Goal: Information Seeking & Learning: Find specific fact

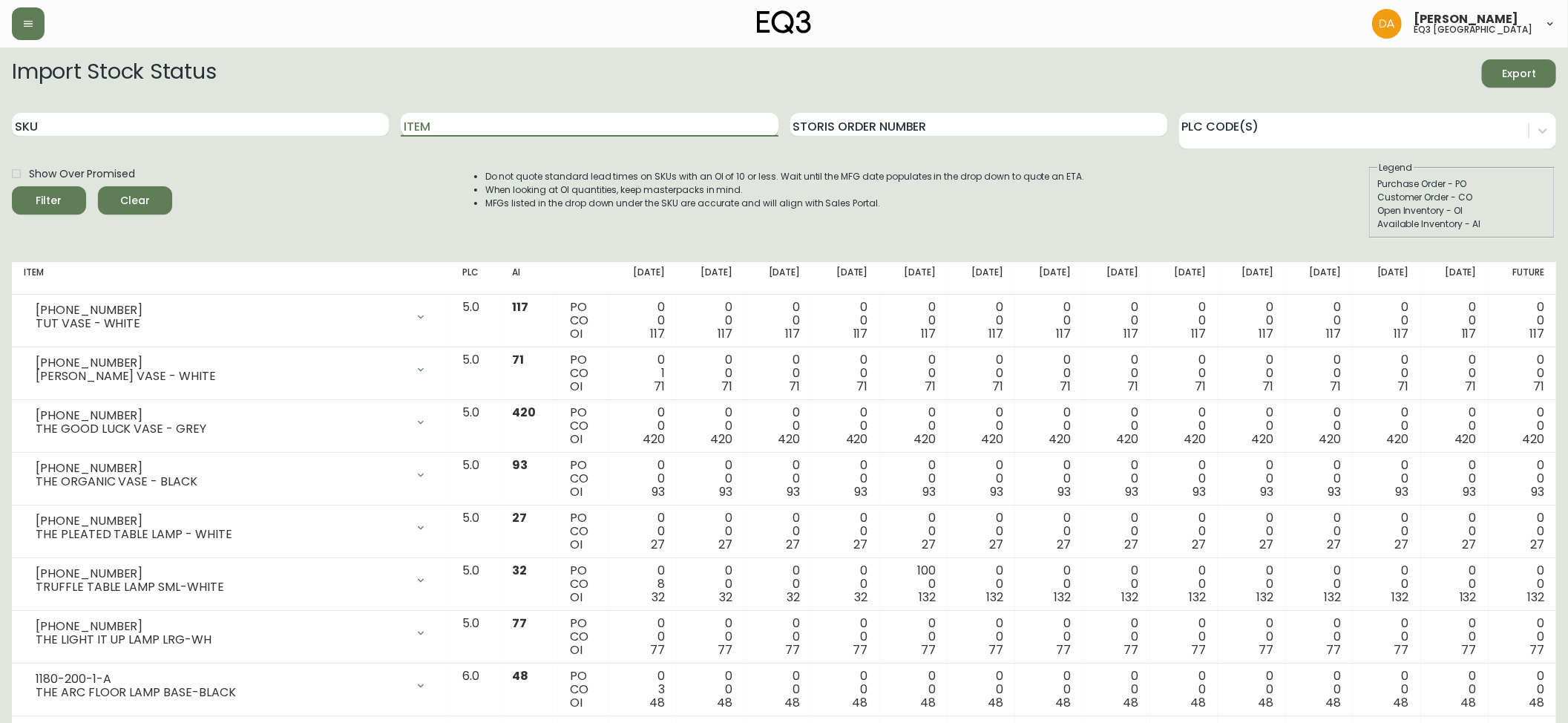
click at [445, 131] on input "Item" at bounding box center [589, 124] width 377 height 23
type input "RECLAIMED"
click at [12, 187] on button "Filter" at bounding box center [49, 200] width 75 height 29
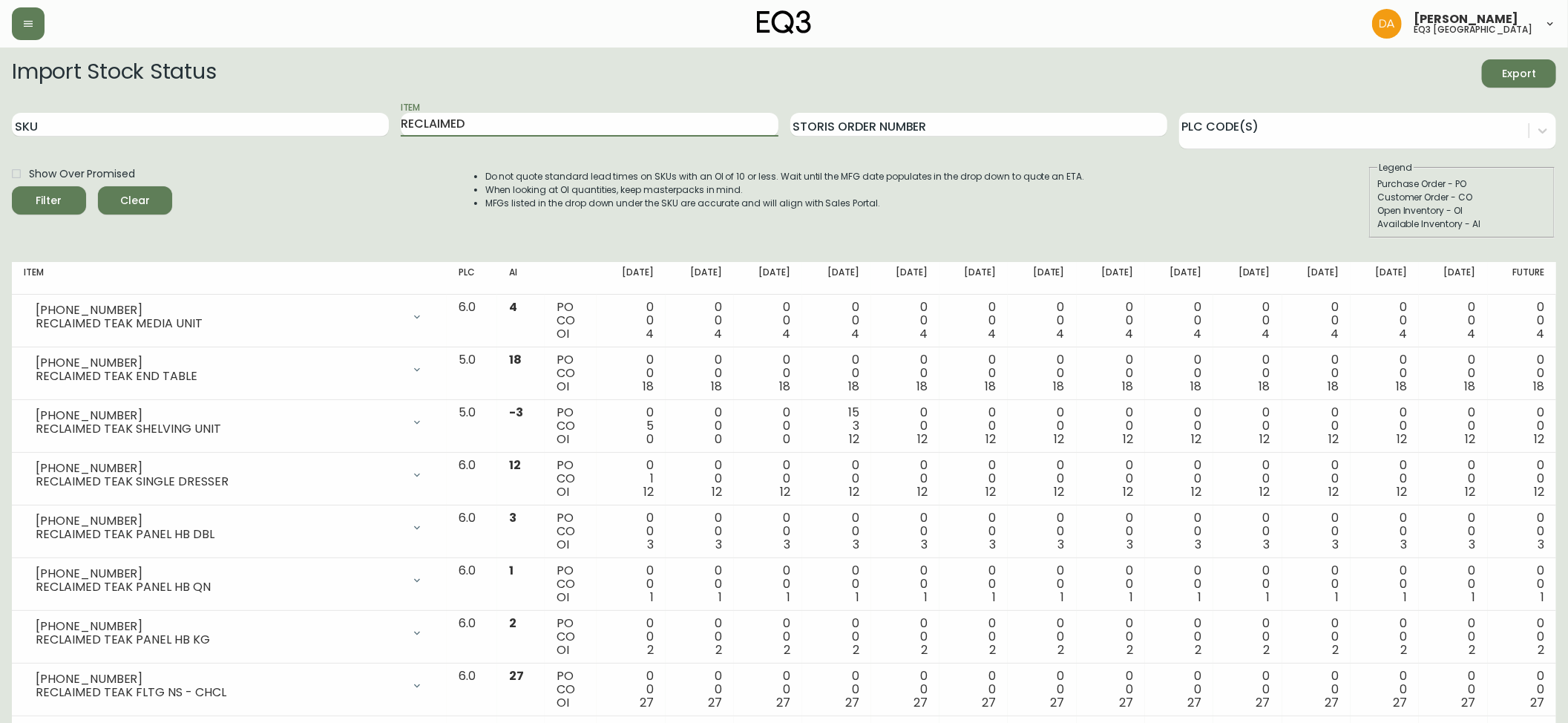
drag, startPoint x: 527, startPoint y: 115, endPoint x: 16, endPoint y: 1, distance: 523.6
click at [0, 98] on main "Import Stock Status Export SKU Item RECLAIMED Storis Order Number PLC Code(s) S…" at bounding box center [784, 424] width 1568 height 754
click at [12, 187] on button "Filter" at bounding box center [49, 200] width 75 height 29
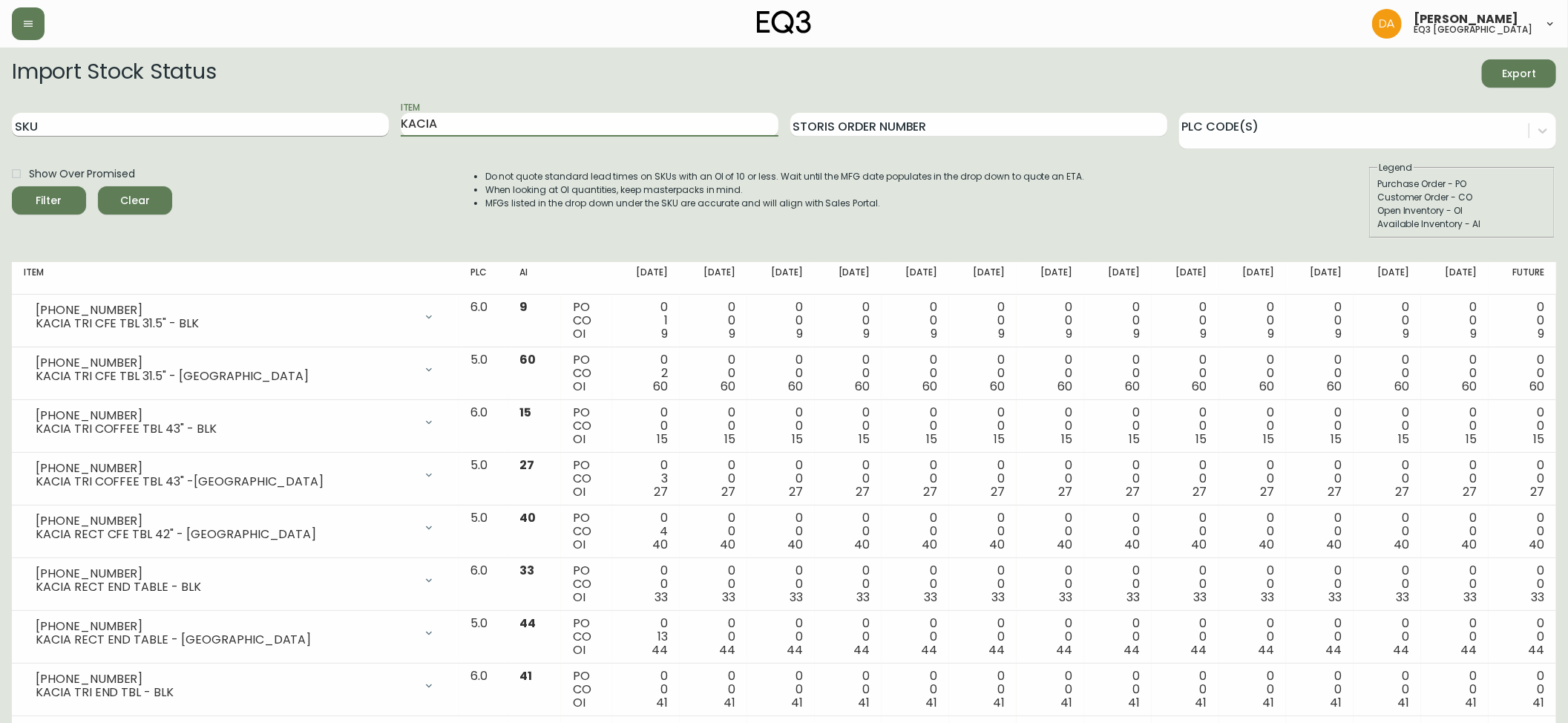
drag, startPoint x: 473, startPoint y: 116, endPoint x: 197, endPoint y: 131, distance: 276.4
click at [197, 131] on div "SKU Item KACIA Storis Order Number PLC Code(s)" at bounding box center [784, 125] width 1545 height 49
type input "TUBULAR"
click at [12, 187] on button "Filter" at bounding box center [49, 200] width 75 height 29
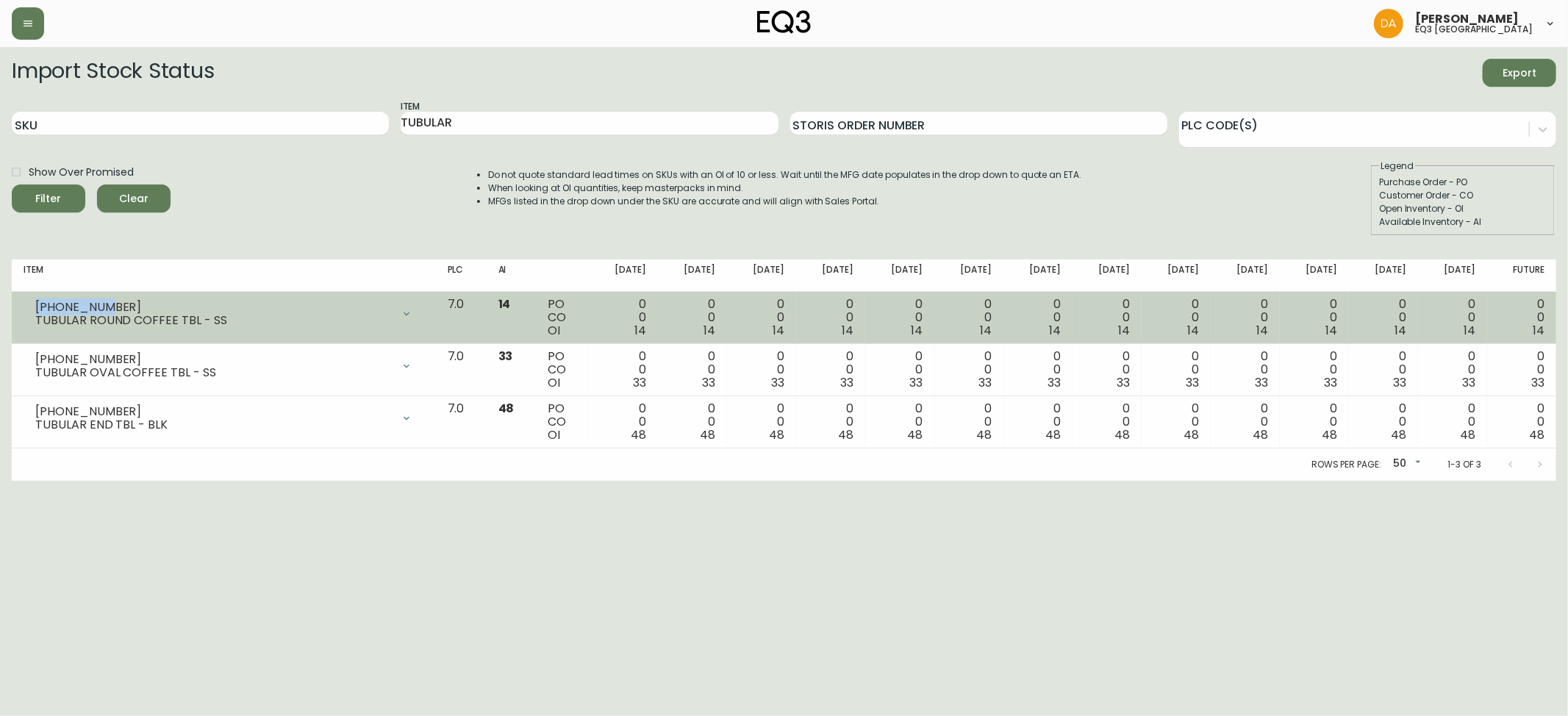
drag, startPoint x: 107, startPoint y: 303, endPoint x: 23, endPoint y: 307, distance: 84.1
click at [23, 307] on div "[PHONE_NUMBER] TUBULAR ROUND COFFEE TBL - SS" at bounding box center [224, 314] width 401 height 33
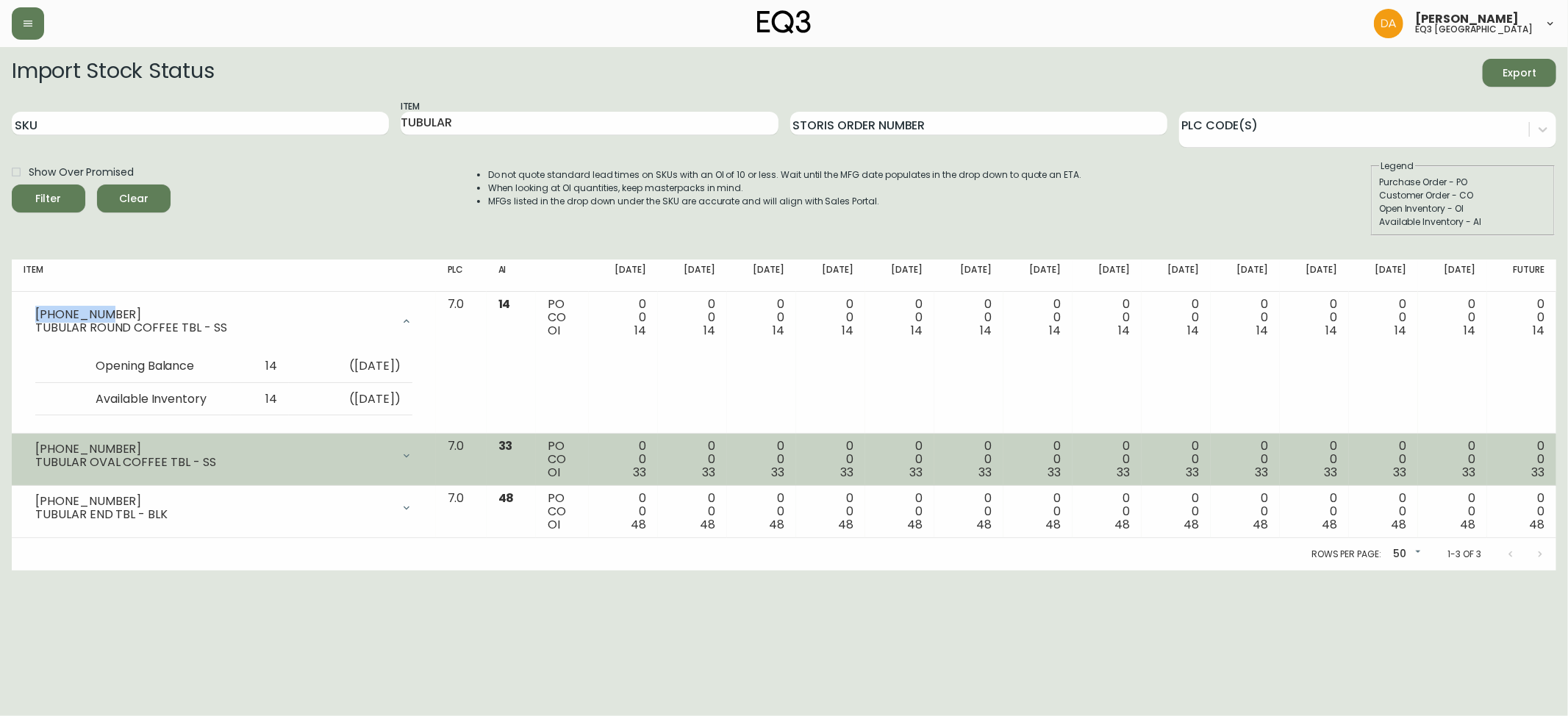
copy div "[PHONE_NUMBER]"
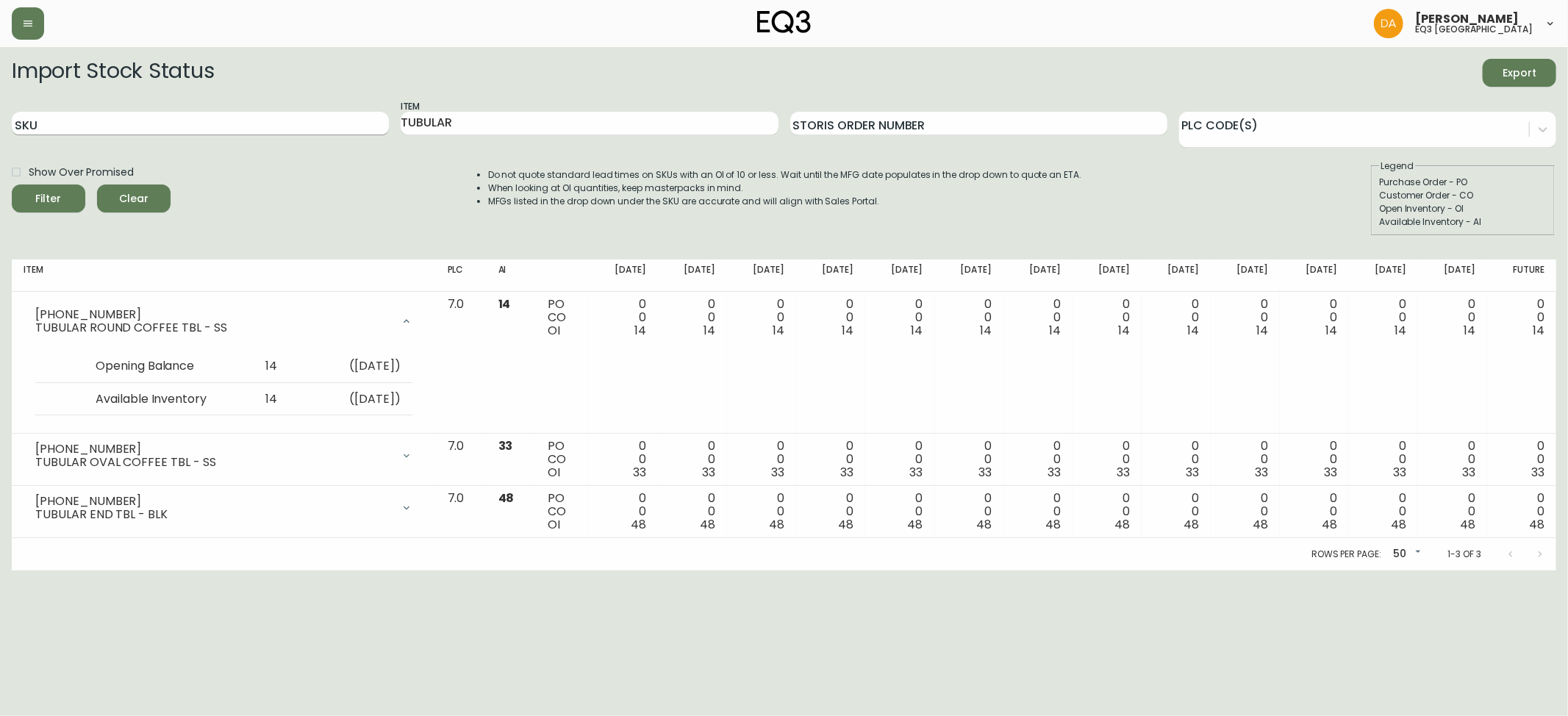
drag, startPoint x: 101, startPoint y: 635, endPoint x: 56, endPoint y: 113, distance: 523.9
click at [101, 571] on html "[PERSON_NAME] eq3 calgary Import Stock Status Export SKU Item TUBULAR Storis Or…" at bounding box center [784, 285] width 1568 height 571
